Goal: Transaction & Acquisition: Subscribe to service/newsletter

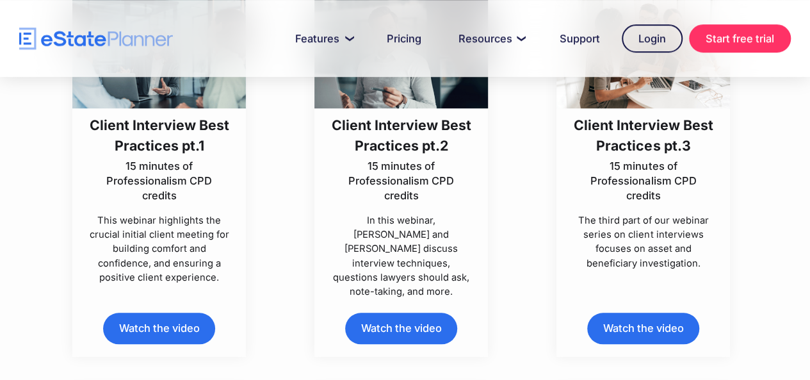
scroll to position [512, 0]
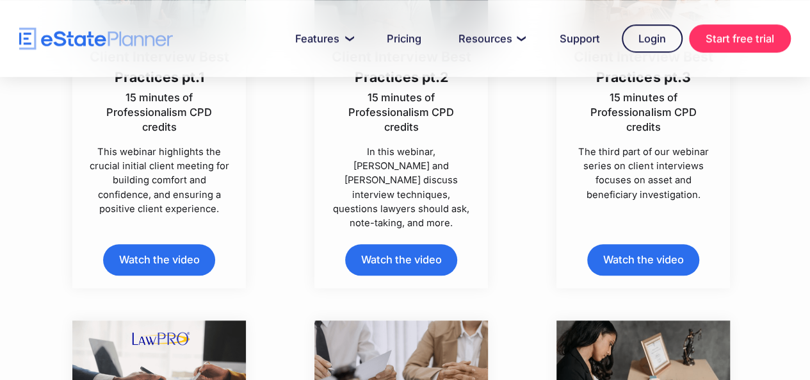
click at [167, 245] on link "Watch the video" at bounding box center [159, 259] width 112 height 31
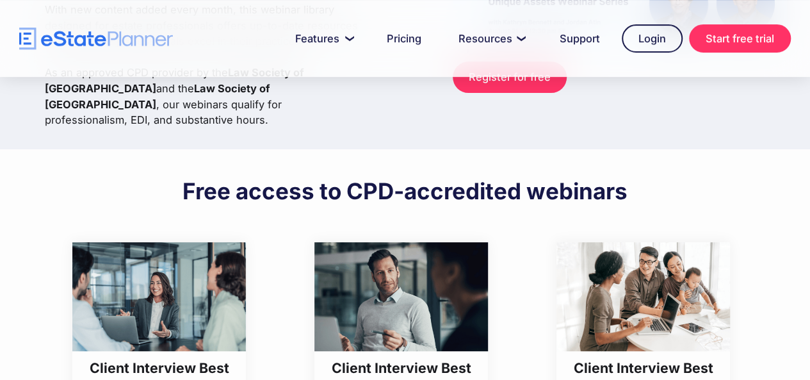
scroll to position [64, 0]
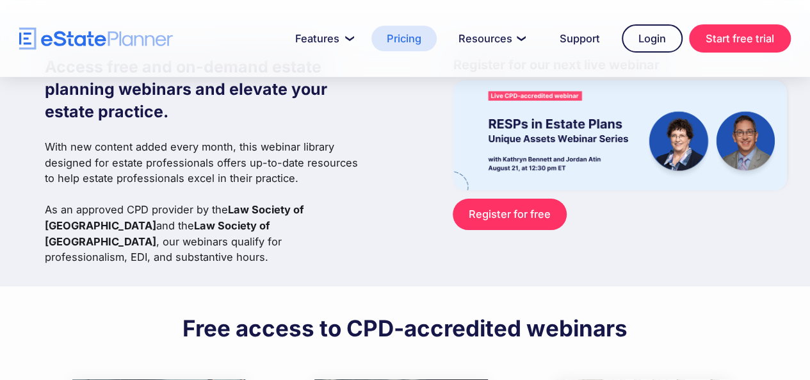
click at [395, 39] on link "Pricing" at bounding box center [404, 39] width 65 height 26
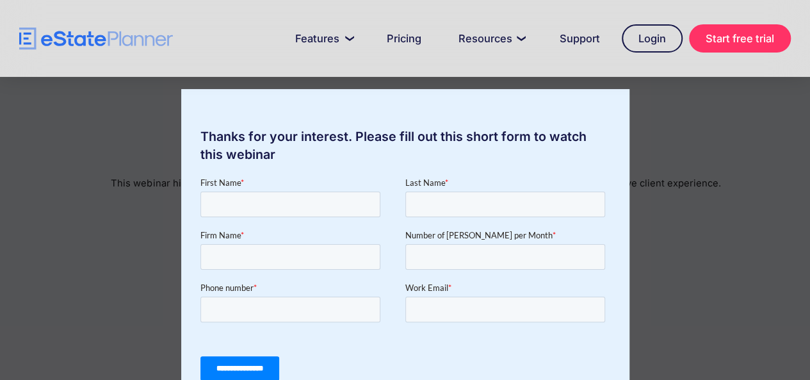
click at [717, 138] on div "Thanks for your interest. Please fill out this short form to watch this webinar" at bounding box center [405, 190] width 810 height 380
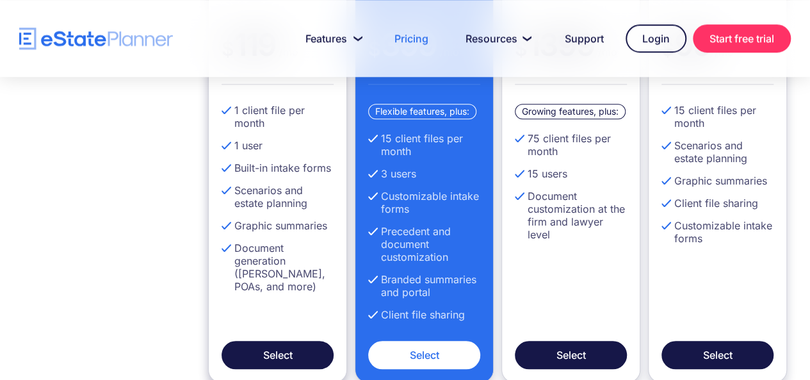
scroll to position [320, 0]
